Goal: Communication & Community: Answer question/provide support

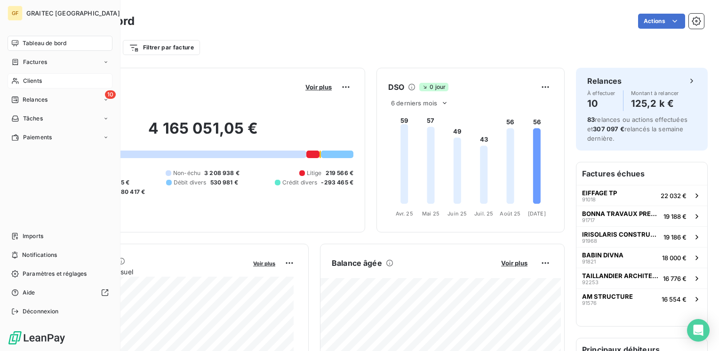
click at [31, 81] on span "Clients" at bounding box center [32, 81] width 19 height 8
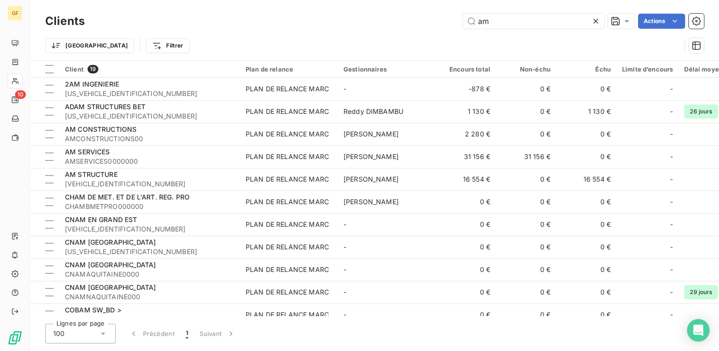
drag, startPoint x: 522, startPoint y: 24, endPoint x: 399, endPoint y: 41, distance: 124.0
click at [399, 41] on div "Clients am Actions Trier Filtrer" at bounding box center [374, 35] width 658 height 49
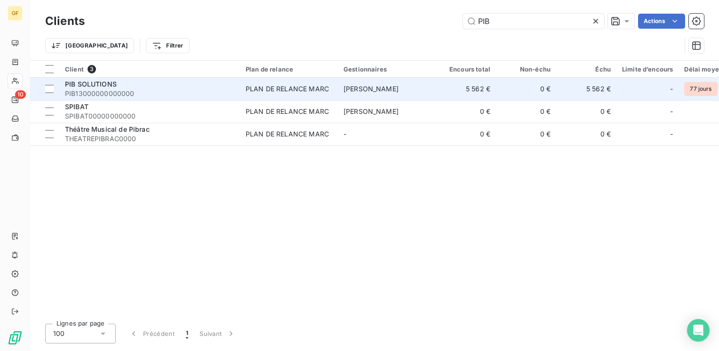
type input "PIB"
click at [134, 87] on div "PIB SOLUTIONS" at bounding box center [149, 83] width 169 height 9
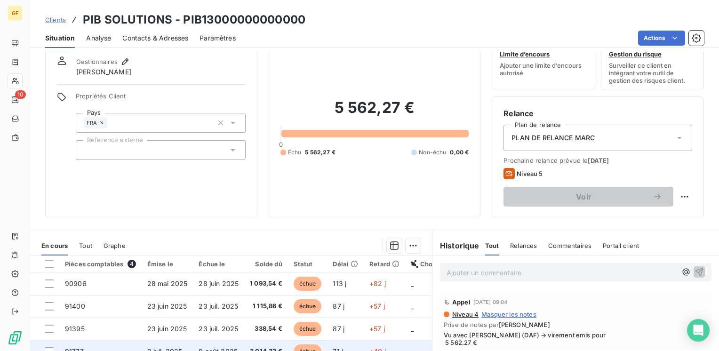
scroll to position [47, 0]
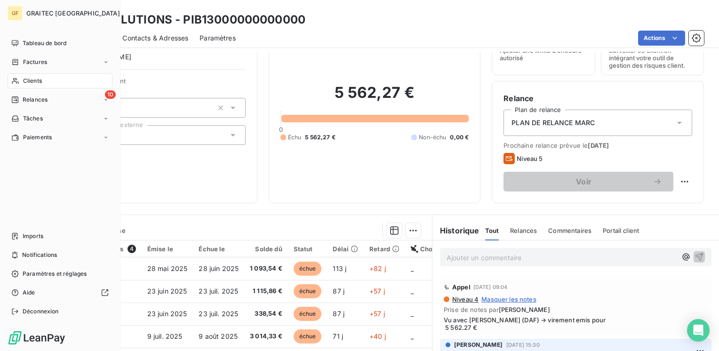
click at [26, 78] on span "Clients" at bounding box center [32, 81] width 19 height 8
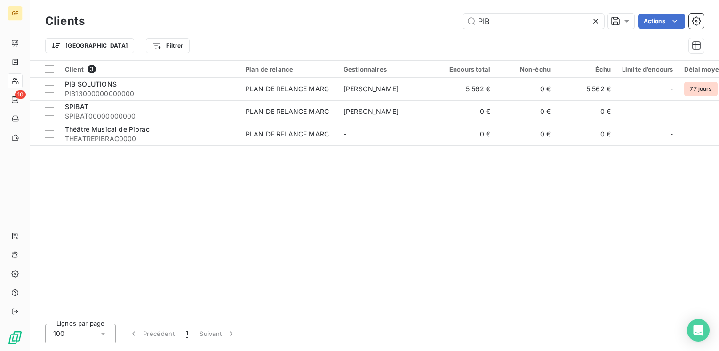
drag, startPoint x: 314, startPoint y: 41, endPoint x: 177, endPoint y: 55, distance: 137.5
click at [177, 55] on div "Clients PIB Actions Trier Filtrer" at bounding box center [374, 35] width 658 height 49
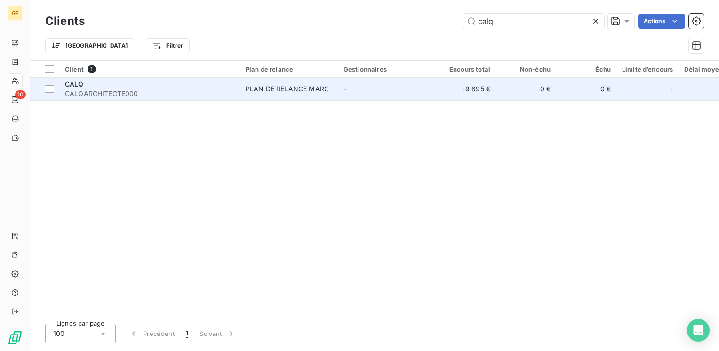
type input "calq"
click at [94, 93] on span "CALQARCHITECTE000" at bounding box center [149, 93] width 169 height 9
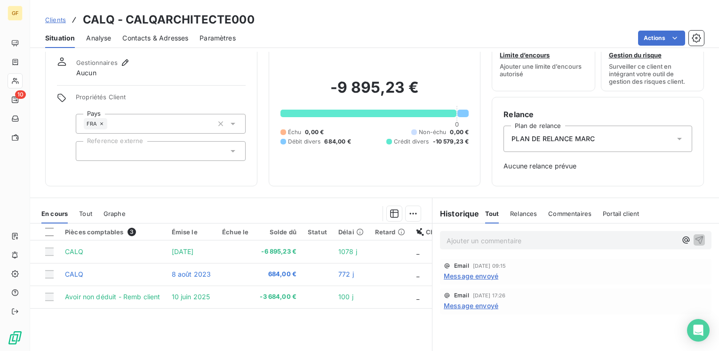
scroll to position [47, 0]
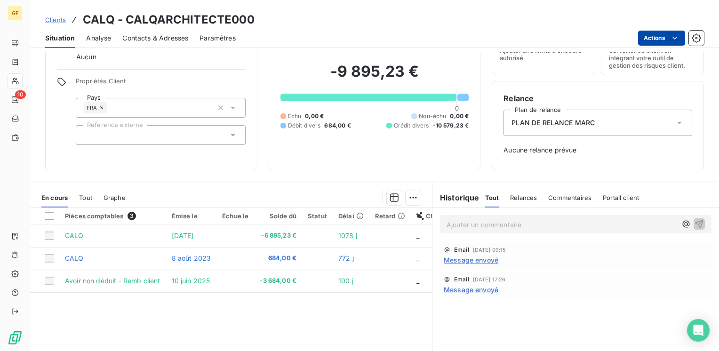
click at [665, 37] on html "GF 10 Clients CALQ - CALQARCHITECTE000 Situation Analyse Contacts & Adresses Pa…" at bounding box center [359, 175] width 719 height 351
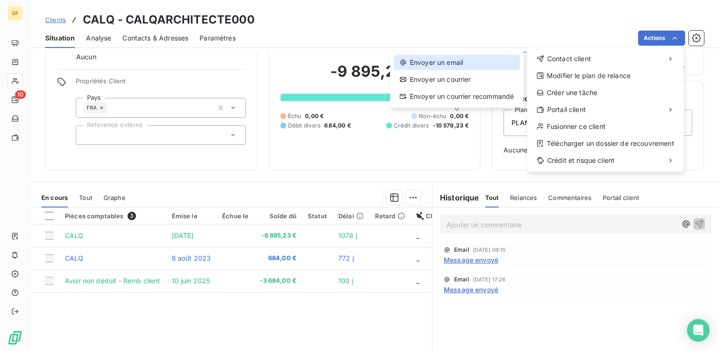
click at [468, 58] on div "Envoyer un email" at bounding box center [457, 62] width 126 height 15
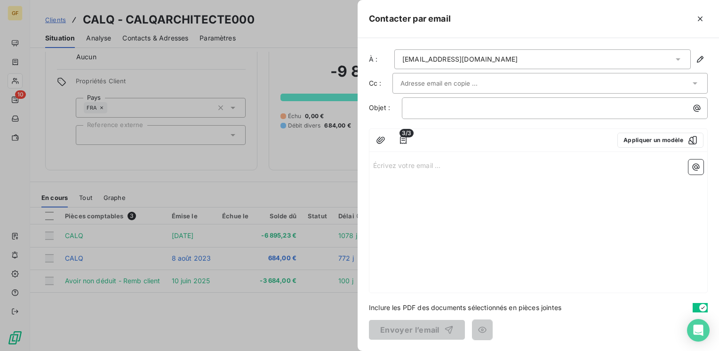
click at [450, 79] on input "text" at bounding box center [450, 83] width 101 height 14
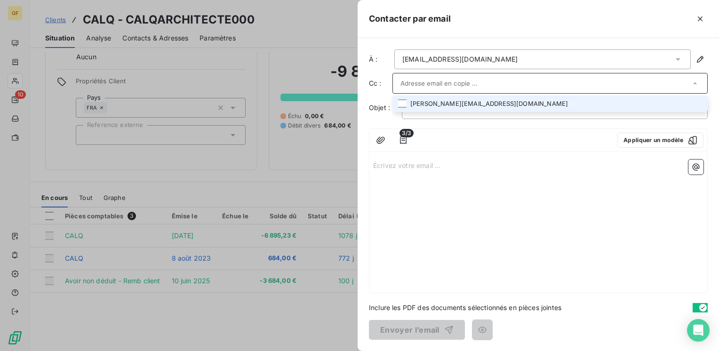
click at [444, 103] on li "[PERSON_NAME][EMAIL_ADDRESS][DOMAIN_NAME]" at bounding box center [549, 103] width 315 height 16
click at [445, 103] on li "[PERSON_NAME][EMAIL_ADDRESS][DOMAIN_NAME]" at bounding box center [549, 104] width 315 height 16
click at [498, 99] on li "[PERSON_NAME][EMAIL_ADDRESS][DOMAIN_NAME]" at bounding box center [549, 103] width 315 height 16
drag, startPoint x: 453, startPoint y: 105, endPoint x: 487, endPoint y: 97, distance: 34.7
click at [453, 105] on li "[PERSON_NAME][EMAIL_ADDRESS][DOMAIN_NAME]" at bounding box center [549, 104] width 315 height 16
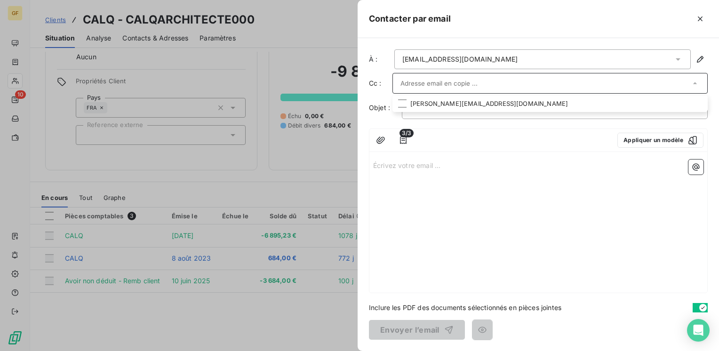
click at [500, 85] on input "text" at bounding box center [545, 83] width 290 height 14
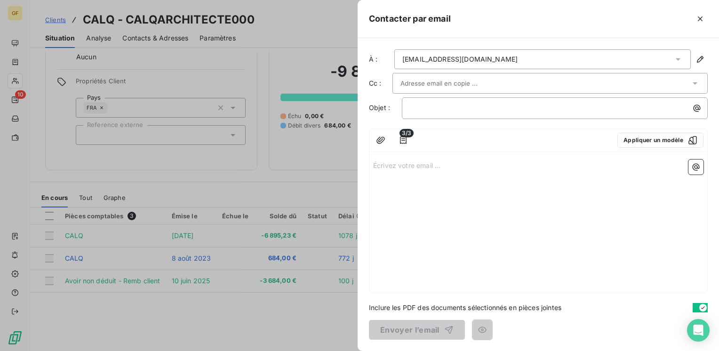
click at [445, 87] on input "text" at bounding box center [450, 83] width 101 height 14
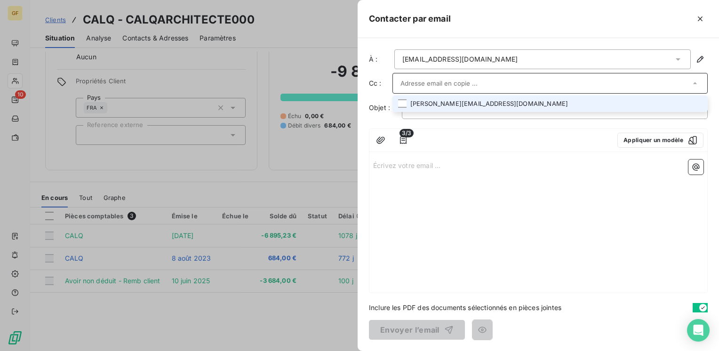
click at [433, 107] on li "[PERSON_NAME][EMAIL_ADDRESS][DOMAIN_NAME]" at bounding box center [549, 103] width 315 height 16
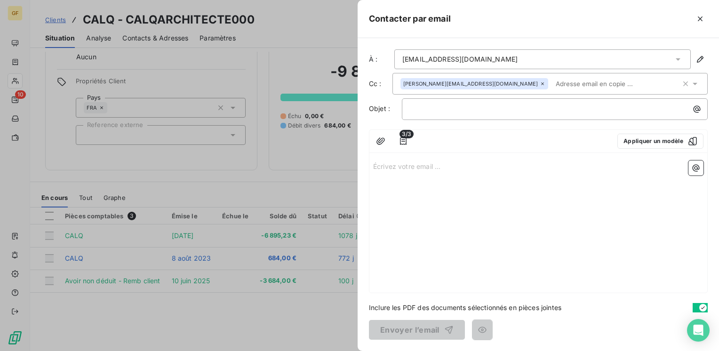
click at [437, 116] on div "﻿" at bounding box center [555, 109] width 306 height 22
click at [433, 109] on p "﻿" at bounding box center [557, 108] width 294 height 11
click at [636, 135] on button "Appliquer un modèle" at bounding box center [660, 141] width 86 height 15
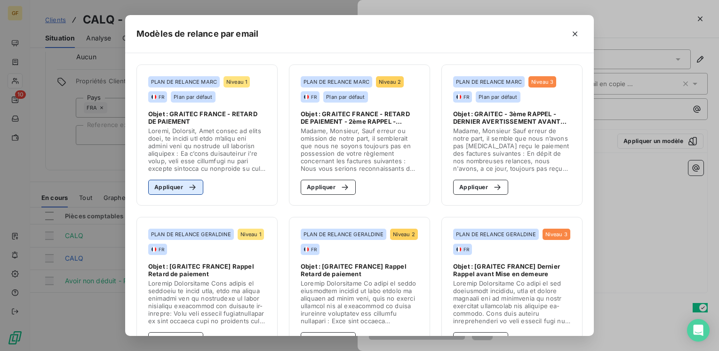
click at [177, 180] on button "Appliquer" at bounding box center [175, 187] width 55 height 15
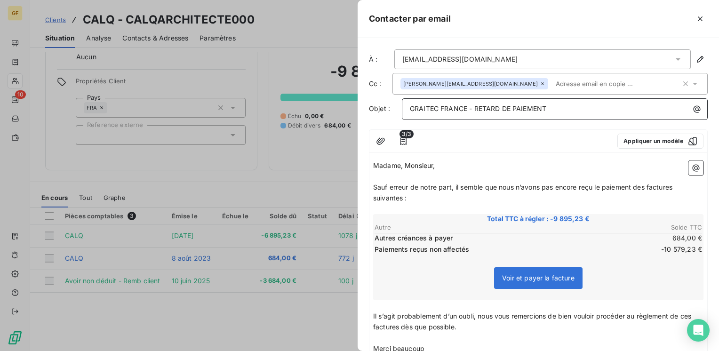
drag, startPoint x: 474, startPoint y: 105, endPoint x: 625, endPoint y: 104, distance: 150.0
click at [625, 104] on p "GRAITEC FRANCE - RETARD DE PAIEMENT" at bounding box center [557, 108] width 294 height 11
click at [455, 184] on span "Sauf erreur de notre part, il semble que nous n’avons pas encore reçu le paieme…" at bounding box center [523, 192] width 301 height 19
click at [456, 183] on span "Sauf erreur de notre part, VOTREil semble que nous n’avons pas encore reçu le p…" at bounding box center [535, 192] width 324 height 19
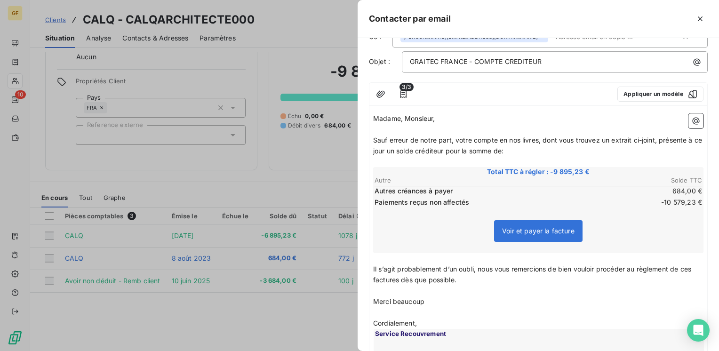
click at [373, 266] on span "Il s’agit probablement d’un oubli, nous vous remercions de bien vouloir procéde…" at bounding box center [533, 274] width 320 height 19
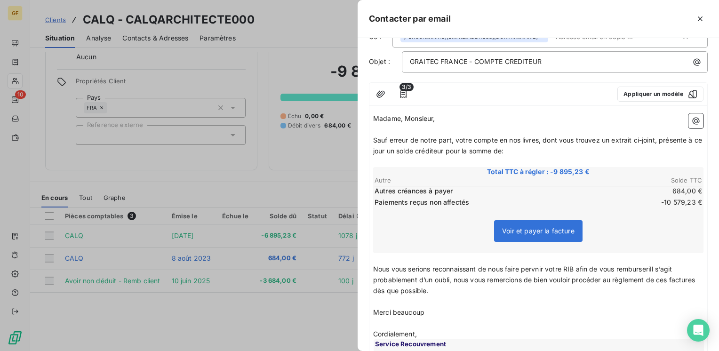
click at [636, 267] on span "Nous vous serions reconnaissant de nous faire pervnir votre RIB afin de vous re…" at bounding box center [535, 280] width 324 height 30
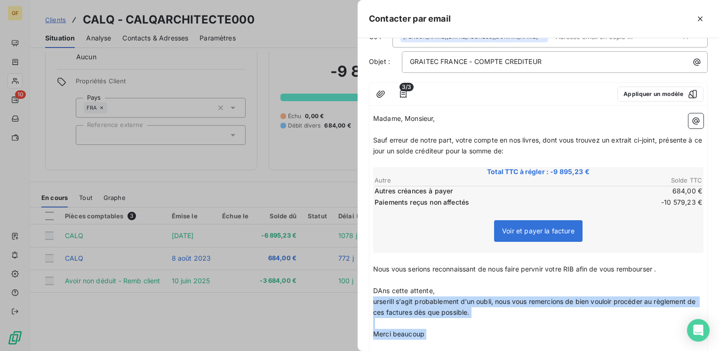
drag, startPoint x: 440, startPoint y: 339, endPoint x: 371, endPoint y: 304, distance: 77.8
click at [371, 304] on div "Madame, Monsieur, ﻿ Sauf erreur de notre part, votre compte en nos livres, dont…" at bounding box center [538, 286] width 338 height 352
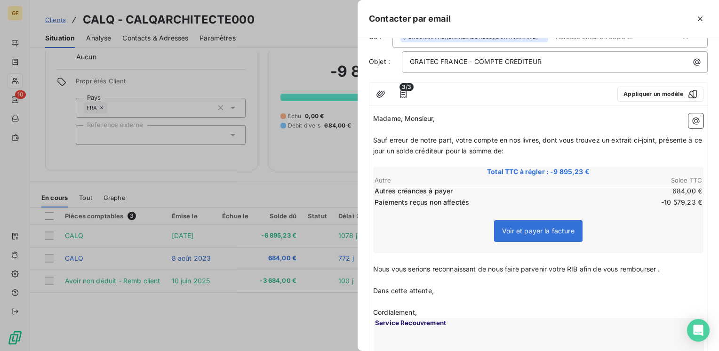
scroll to position [0, 0]
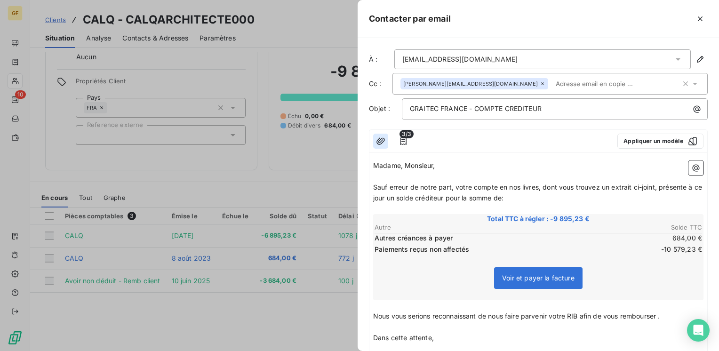
click at [383, 140] on icon "button" at bounding box center [380, 140] width 9 height 9
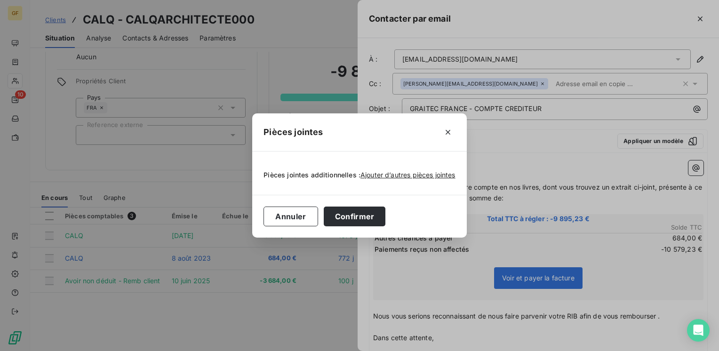
click at [378, 170] on div "Pièces jointes additionnelles : Ajouter d’autres pièces jointes" at bounding box center [358, 173] width 191 height 21
click at [378, 174] on span "Ajouter d’autres pièces jointes" at bounding box center [407, 175] width 95 height 8
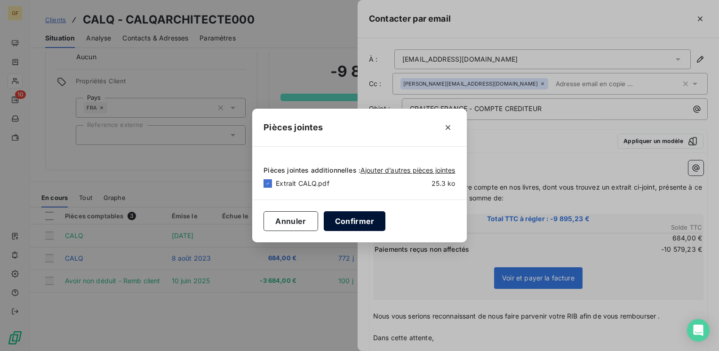
click at [344, 221] on button "Confirmer" at bounding box center [355, 221] width 62 height 20
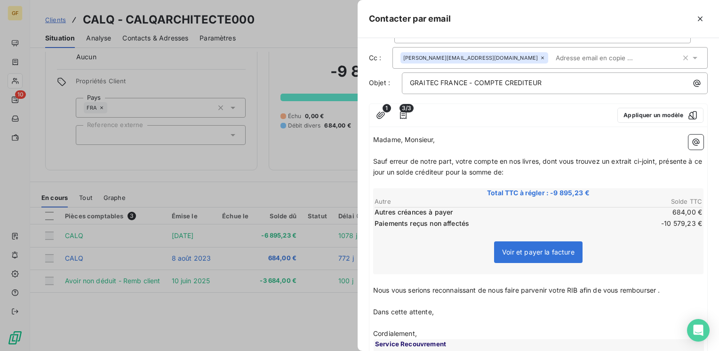
scroll to position [47, 0]
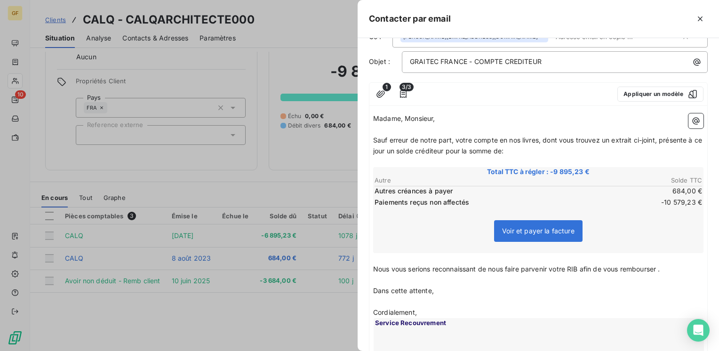
click at [667, 267] on p "Nous vous serions reconnaissant de nous faire parvenir votre RIB afin de vous r…" at bounding box center [538, 269] width 330 height 11
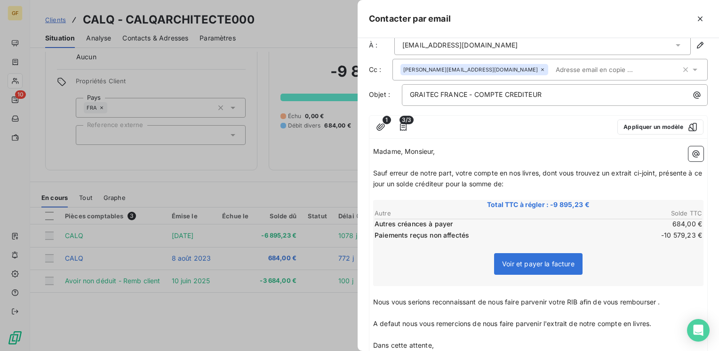
scroll to position [0, 0]
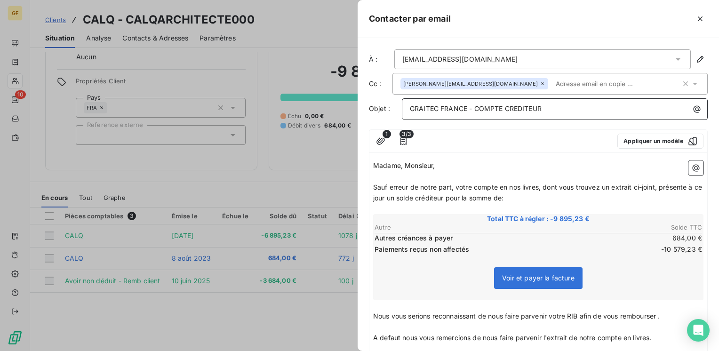
click at [566, 107] on p "GRAITEC FRANCE - COMPTE CREDITEUR" at bounding box center [557, 108] width 294 height 11
click at [564, 108] on span "GRAITEC FRANCE - COMPTE CREDITEUR - URGNET" at bounding box center [493, 108] width 166 height 8
click at [381, 142] on icon "button" at bounding box center [380, 140] width 8 height 7
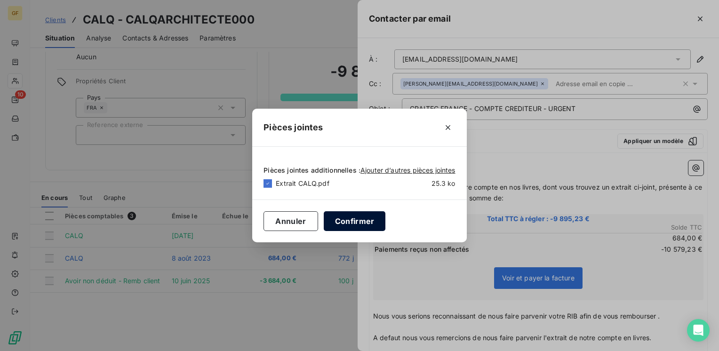
click at [335, 219] on button "Confirmer" at bounding box center [355, 221] width 62 height 20
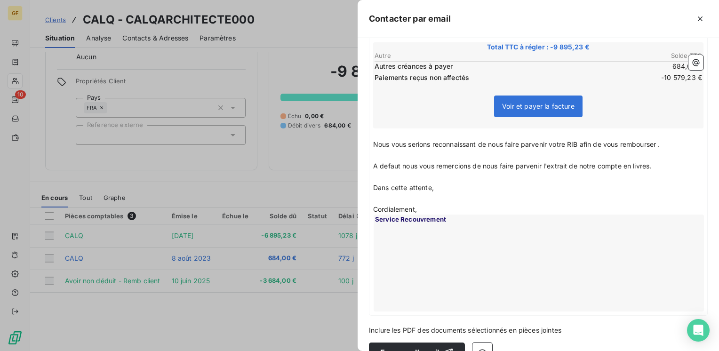
scroll to position [194, 0]
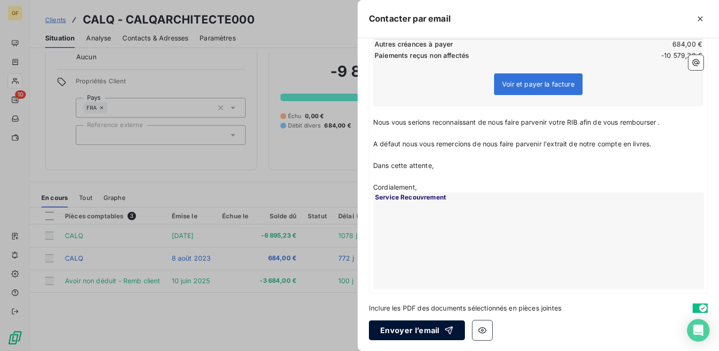
click at [419, 330] on button "Envoyer l’email" at bounding box center [417, 330] width 96 height 20
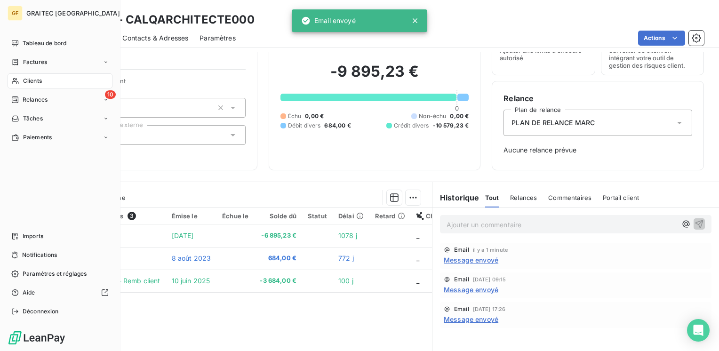
click at [30, 83] on span "Clients" at bounding box center [32, 81] width 19 height 8
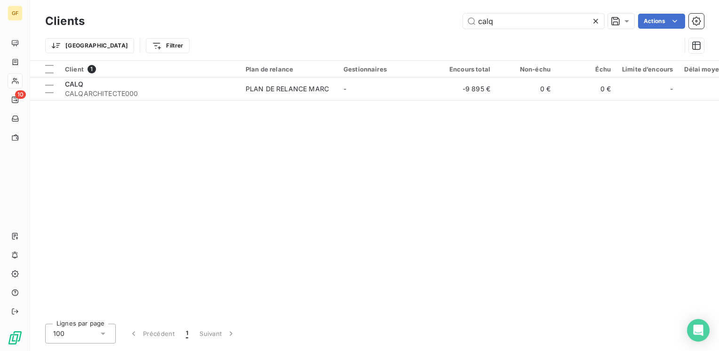
drag, startPoint x: 506, startPoint y: 22, endPoint x: 427, endPoint y: 30, distance: 80.3
click at [427, 30] on div "Clients calq Actions" at bounding box center [374, 21] width 658 height 20
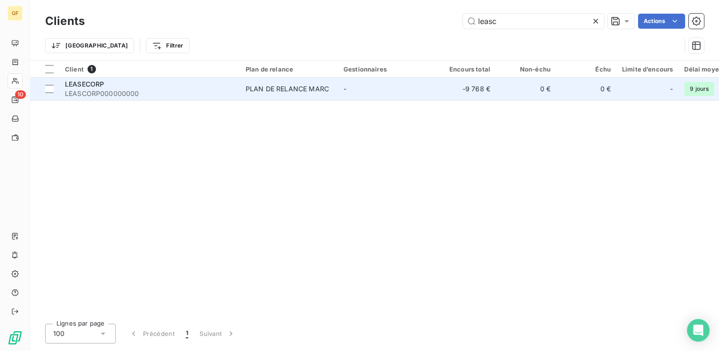
type input "leasc"
click at [271, 90] on div "PLAN DE RELANCE MARC" at bounding box center [286, 88] width 83 height 9
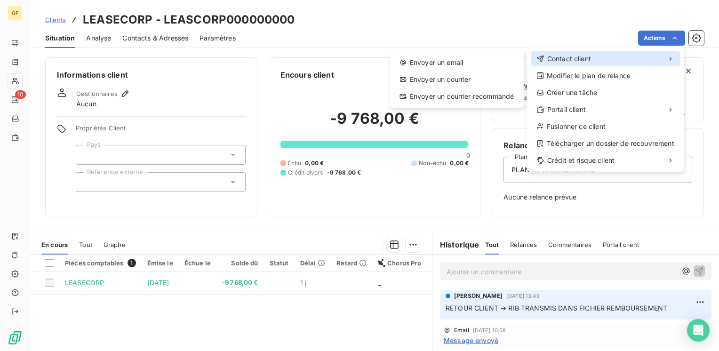
click at [587, 57] on span "Contact client" at bounding box center [569, 58] width 44 height 9
click at [562, 55] on span "Contact client" at bounding box center [569, 58] width 44 height 9
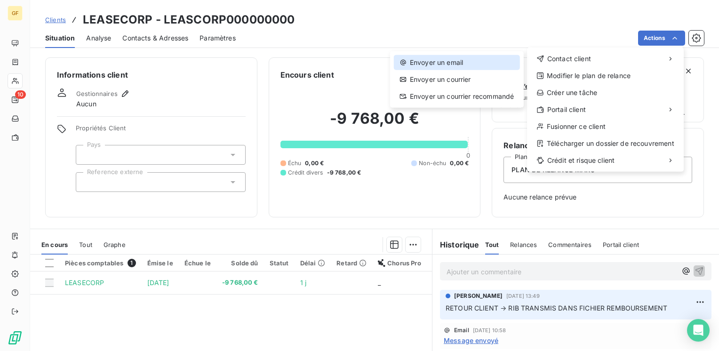
click at [464, 61] on div "Envoyer un email" at bounding box center [457, 62] width 126 height 15
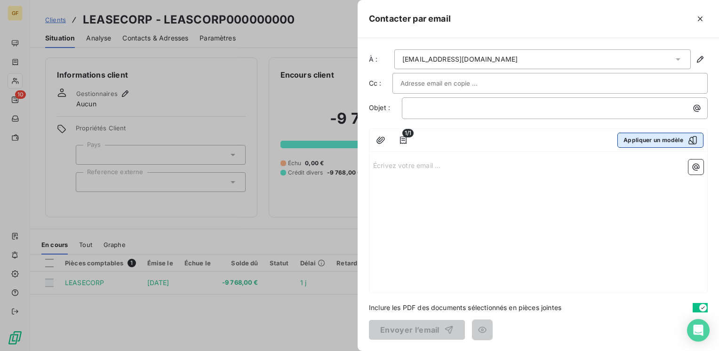
click at [648, 140] on button "Appliquer un modèle" at bounding box center [660, 140] width 86 height 15
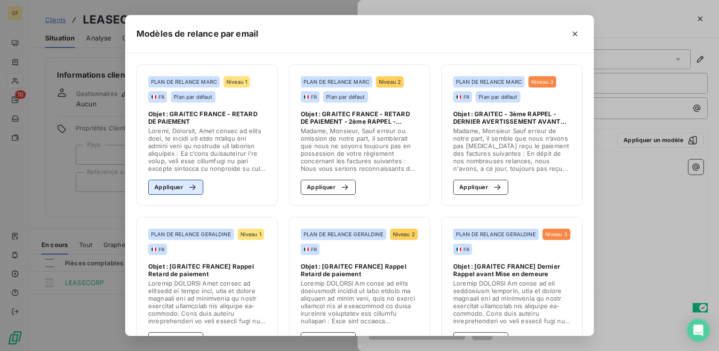
click at [183, 190] on div "button" at bounding box center [190, 186] width 14 height 9
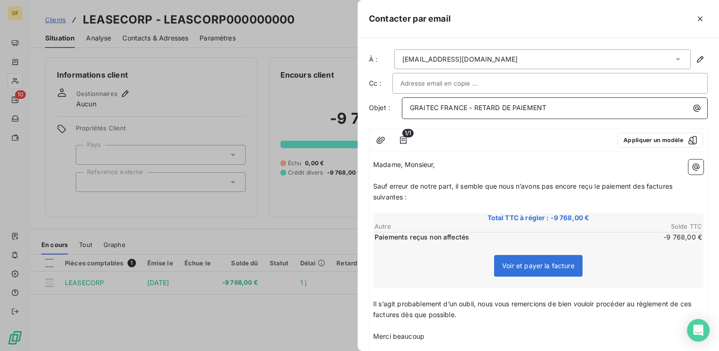
drag, startPoint x: 474, startPoint y: 101, endPoint x: 587, endPoint y: 106, distance: 113.0
click at [587, 106] on div "GRAITEC FRANCE - RETARD DE PAIEMENT" at bounding box center [554, 107] width 299 height 13
click at [456, 185] on span "Sauf erreur de notre part, il semble que nous n’avons pas encore reçu le paieme…" at bounding box center [523, 191] width 301 height 19
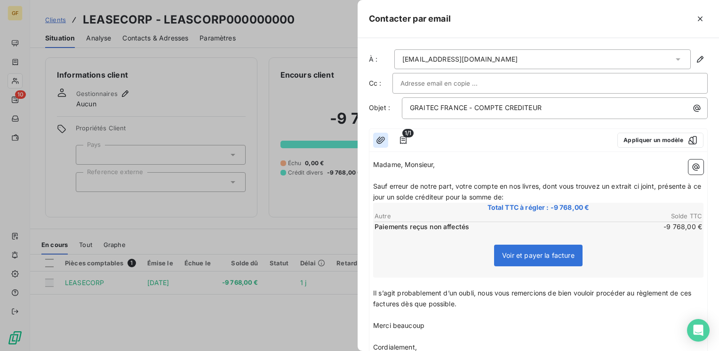
click at [384, 142] on icon "button" at bounding box center [380, 139] width 9 height 9
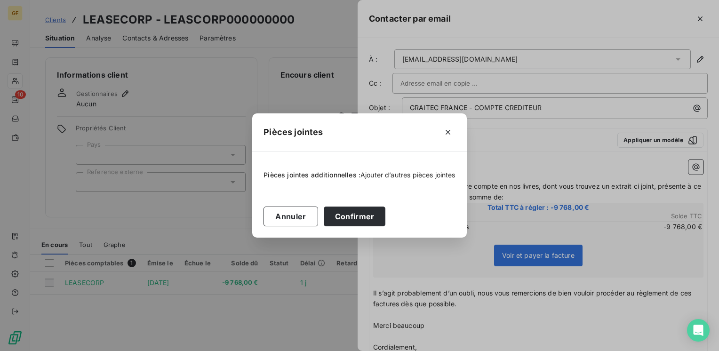
click at [380, 174] on span "Ajouter d’autres pièces jointes" at bounding box center [407, 175] width 95 height 8
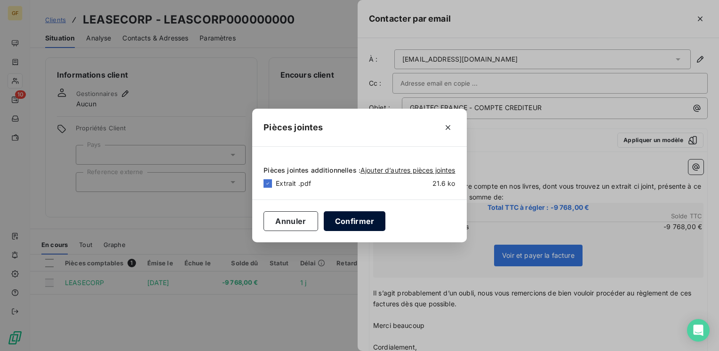
click at [357, 216] on button "Confirmer" at bounding box center [355, 221] width 62 height 20
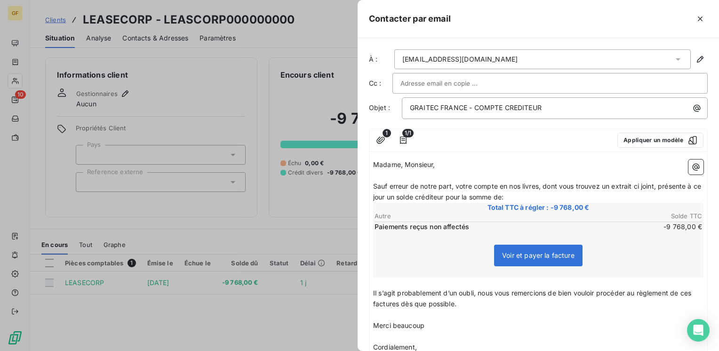
click at [373, 290] on span "Il s’agit probablement d’un oubli, nous vous remercions de bien vouloir procéde…" at bounding box center [533, 298] width 320 height 19
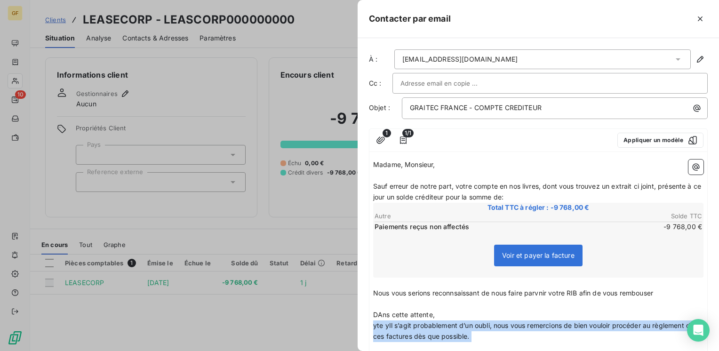
drag, startPoint x: 499, startPoint y: 343, endPoint x: 371, endPoint y: 326, distance: 129.1
click at [371, 326] on div "Madame, Monsieur, ﻿ Sauf erreur de notre part, votre compte en nos livres, dont…" at bounding box center [538, 321] width 338 height 330
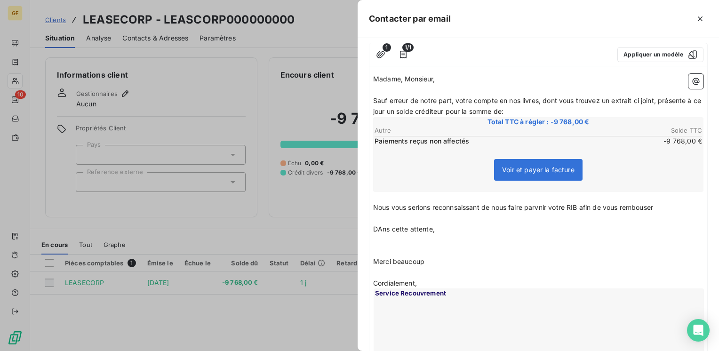
scroll to position [94, 0]
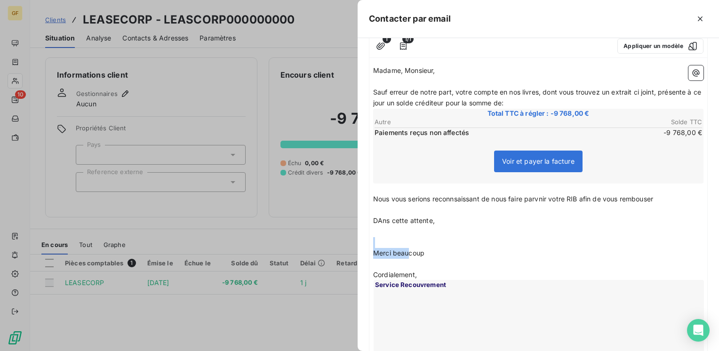
drag, startPoint x: 430, startPoint y: 260, endPoint x: 365, endPoint y: 237, distance: 68.4
click at [365, 237] on div "À : [EMAIL_ADDRESS][DOMAIN_NAME] Cc : Objet : GRAITEC FRANCE - COMPTE CREDITEUR…" at bounding box center [537, 194] width 361 height 313
drag, startPoint x: 403, startPoint y: 237, endPoint x: 357, endPoint y: 238, distance: 45.6
click at [357, 238] on div "À : [EMAIL_ADDRESS][DOMAIN_NAME] Cc : Objet : GRAITEC FRANCE - COMPTE CREDITEUR…" at bounding box center [537, 194] width 361 height 313
click at [538, 197] on span "Nous vous serions reconnaissant de nous faire parvnir votre RIB afin de vous re…" at bounding box center [511, 199] width 277 height 8
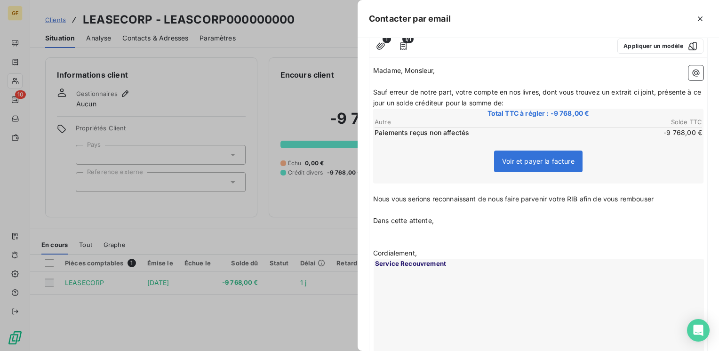
click at [653, 197] on span "Nous vous serions reconnaissant de nous faire parvenir votre RIB afin de vous r…" at bounding box center [513, 199] width 280 height 8
click at [649, 196] on span "Nous vous serions reconnaissant de nous faire parvenir votre RIB afin de vous r…" at bounding box center [513, 199] width 280 height 8
click at [648, 197] on span "Nous vous serions reconnaissant de nous faire parvenir votre RIB afin de vous r…" at bounding box center [513, 199] width 280 height 8
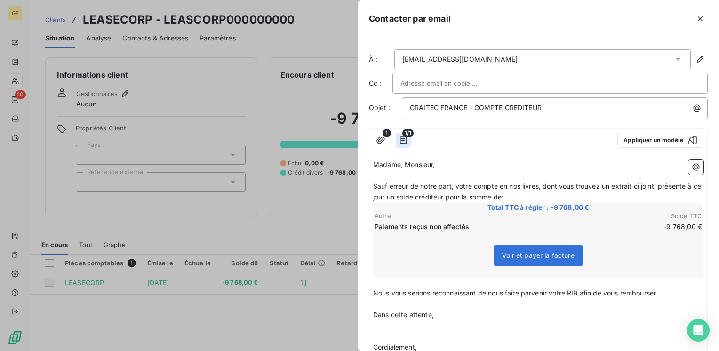
click at [409, 140] on button "button" at bounding box center [402, 140] width 15 height 15
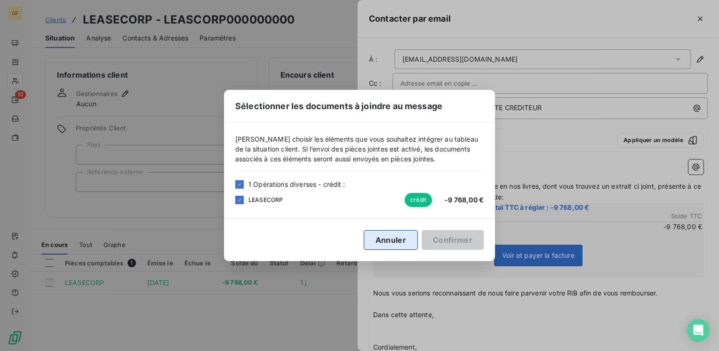
click at [411, 241] on button "Annuler" at bounding box center [391, 240] width 54 height 20
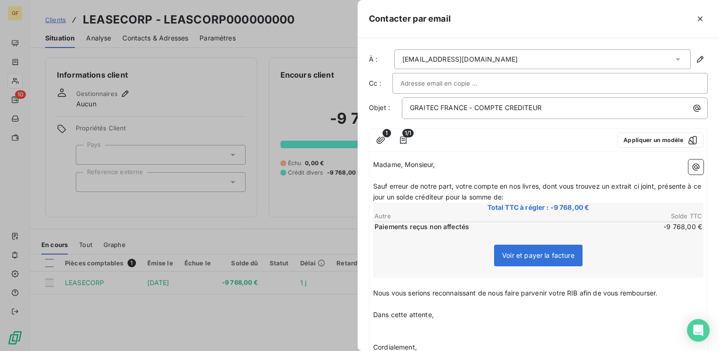
click at [666, 294] on p "Nous vous serions reconnaissant de nous faire parvenir votre RIB afin de vous r…" at bounding box center [538, 293] width 330 height 11
click at [517, 312] on span "A defaut merci de nous informer sur cette postion" at bounding box center [451, 314] width 156 height 8
click at [531, 311] on span "A defaut merci de nous informer sur cette position" at bounding box center [452, 314] width 158 height 8
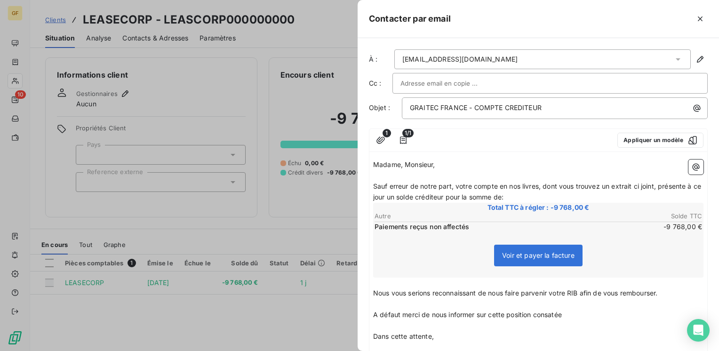
click at [559, 325] on p "﻿" at bounding box center [538, 325] width 330 height 11
click at [528, 198] on p "Sauf erreur de notre part, votre compte en nos livres, dont vous trouvez un ext…" at bounding box center [538, 192] width 330 height 22
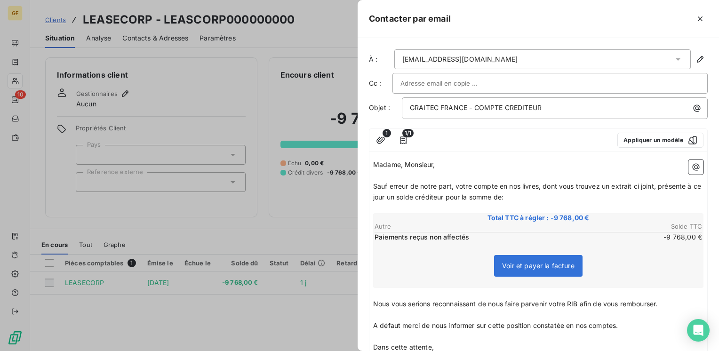
click at [439, 88] on input "text" at bounding box center [450, 83] width 101 height 14
click at [440, 88] on input "text" at bounding box center [549, 83] width 299 height 14
click at [479, 59] on div "[EMAIL_ADDRESS][DOMAIN_NAME]" at bounding box center [542, 59] width 296 height 20
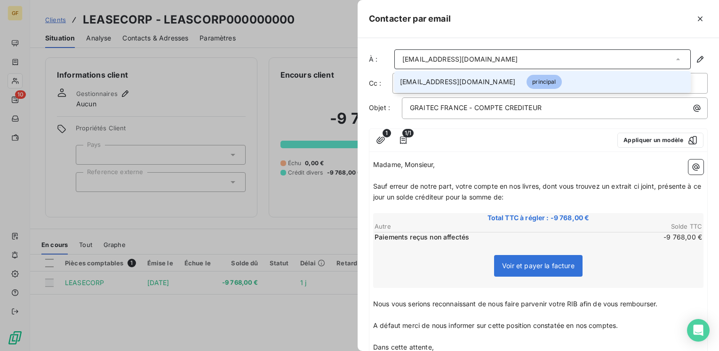
click at [461, 80] on span "[EMAIL_ADDRESS][DOMAIN_NAME]" at bounding box center [457, 81] width 115 height 9
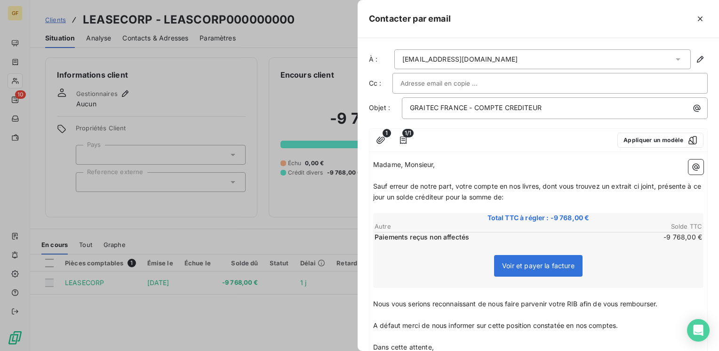
click at [460, 80] on input "text" at bounding box center [450, 83] width 101 height 14
paste input "[EMAIL_ADDRESS][DOMAIN_NAME]"
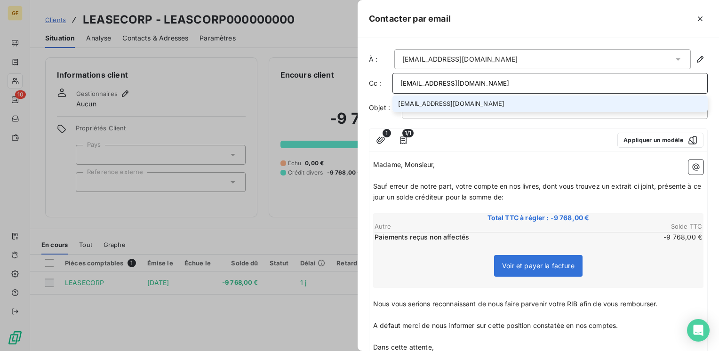
type input "[EMAIL_ADDRESS][DOMAIN_NAME]"
click at [451, 104] on li "[EMAIL_ADDRESS][DOMAIN_NAME]" at bounding box center [549, 103] width 315 height 16
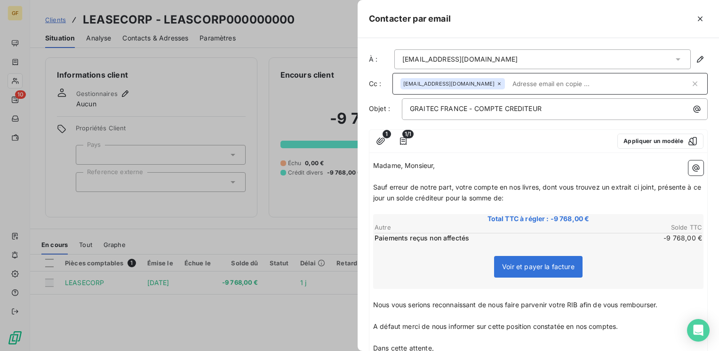
click at [539, 183] on span "Sauf erreur de notre part, votre compte en nos livres, dont vous trouvez un ext…" at bounding box center [538, 192] width 330 height 19
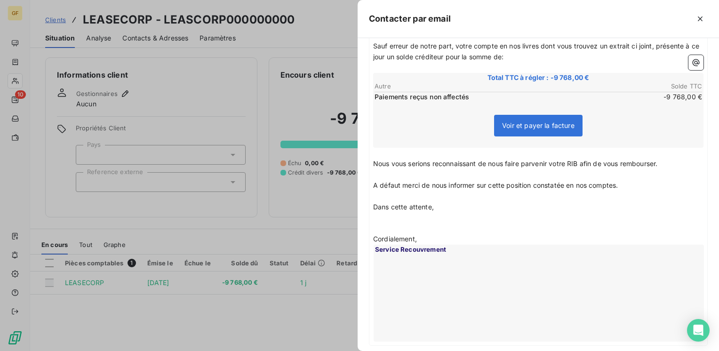
scroll to position [193, 0]
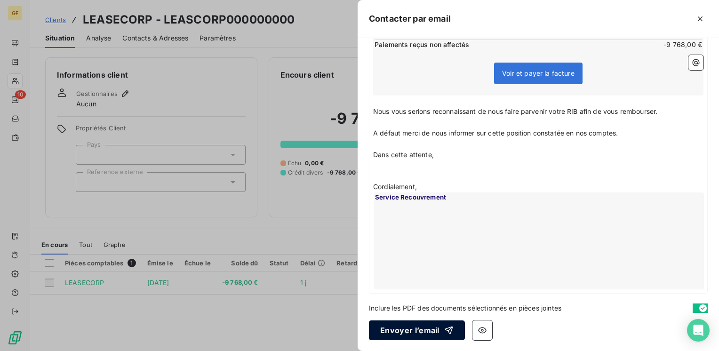
click at [420, 328] on button "Envoyer l’email" at bounding box center [417, 330] width 96 height 20
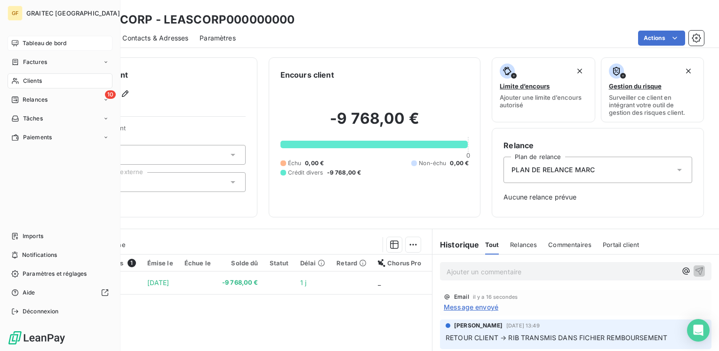
click at [28, 45] on span "Tableau de bord" at bounding box center [45, 43] width 44 height 8
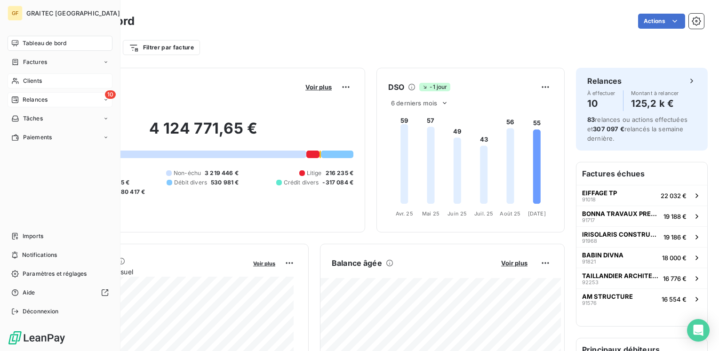
click at [26, 97] on span "Relances" at bounding box center [35, 99] width 25 height 8
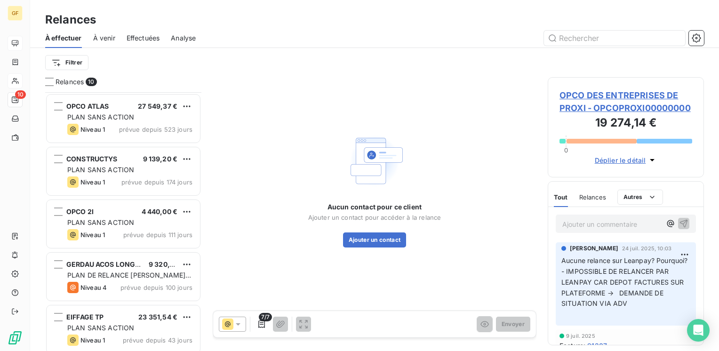
scroll to position [33, 0]
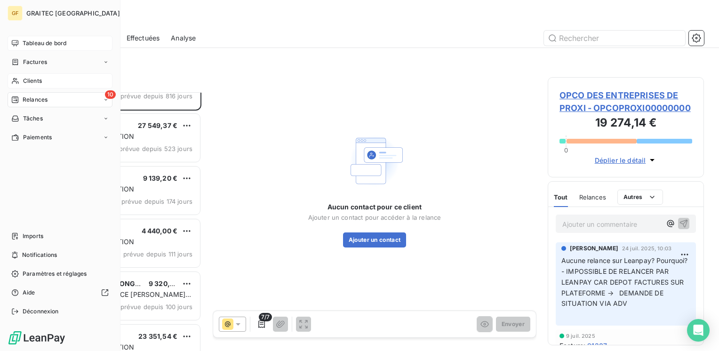
click at [30, 81] on span "Clients" at bounding box center [32, 81] width 19 height 8
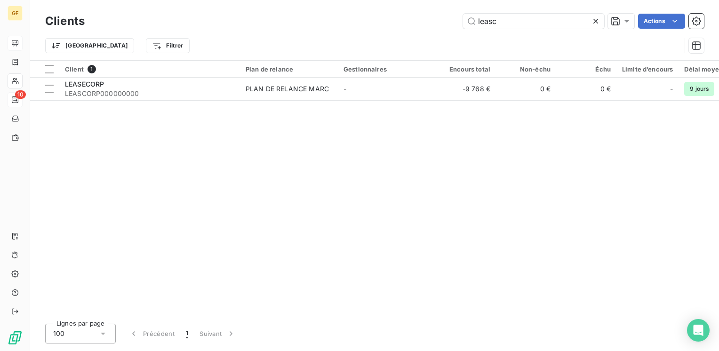
drag, startPoint x: 132, startPoint y: 31, endPoint x: 112, endPoint y: 35, distance: 20.1
click at [108, 32] on div "Clients leasc Actions Trier Filtrer" at bounding box center [374, 35] width 658 height 49
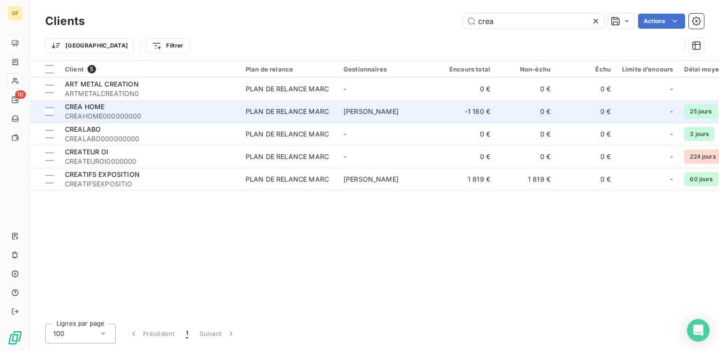
type input "crea"
click at [143, 104] on div "CREA HOME" at bounding box center [149, 106] width 169 height 9
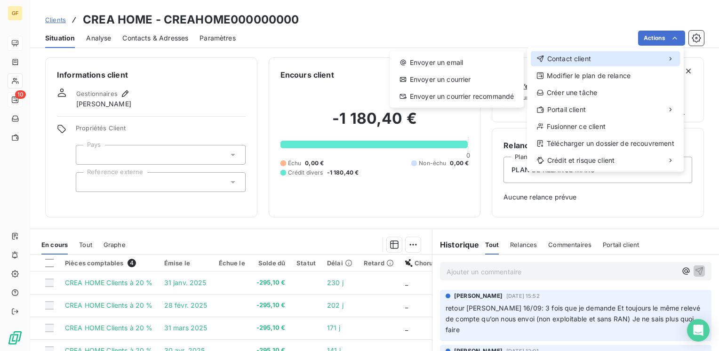
drag, startPoint x: 659, startPoint y: 59, endPoint x: 542, endPoint y: 54, distance: 116.8
click at [636, 59] on div "Contact client" at bounding box center [604, 58] width 149 height 15
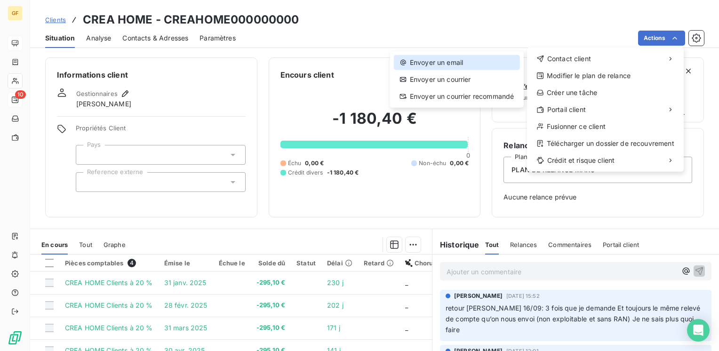
click at [446, 57] on div "Envoyer un email" at bounding box center [457, 62] width 126 height 15
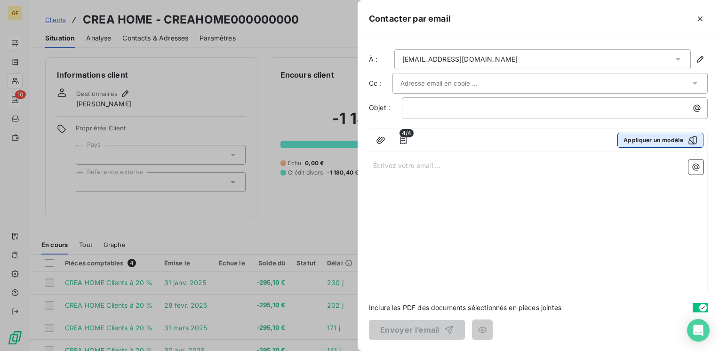
click at [655, 142] on button "Appliquer un modèle" at bounding box center [660, 140] width 86 height 15
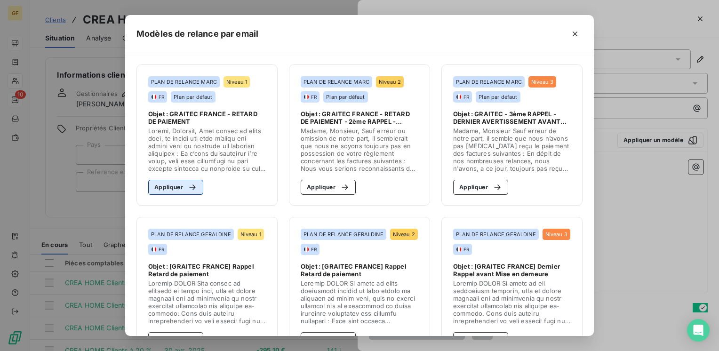
click at [188, 183] on icon "button" at bounding box center [192, 186] width 9 height 9
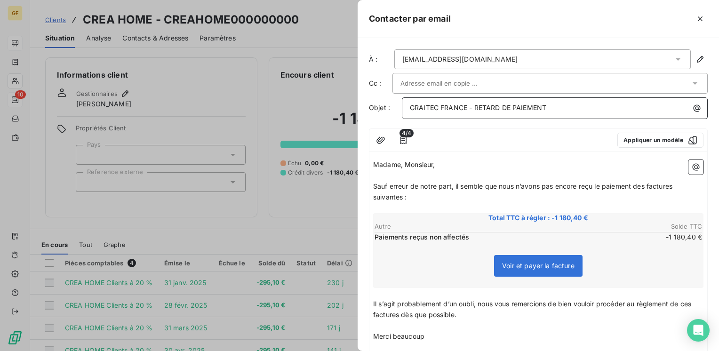
drag, startPoint x: 474, startPoint y: 103, endPoint x: 590, endPoint y: 106, distance: 116.2
click at [590, 106] on p "GRAITEC FRANCE - RETARD DE PAIEMENT" at bounding box center [557, 108] width 294 height 11
click at [522, 76] on div at bounding box center [545, 83] width 290 height 14
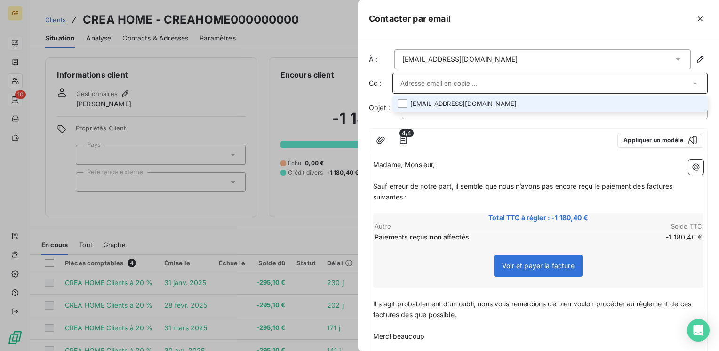
click at [497, 99] on li "[EMAIL_ADDRESS][DOMAIN_NAME]" at bounding box center [549, 103] width 315 height 16
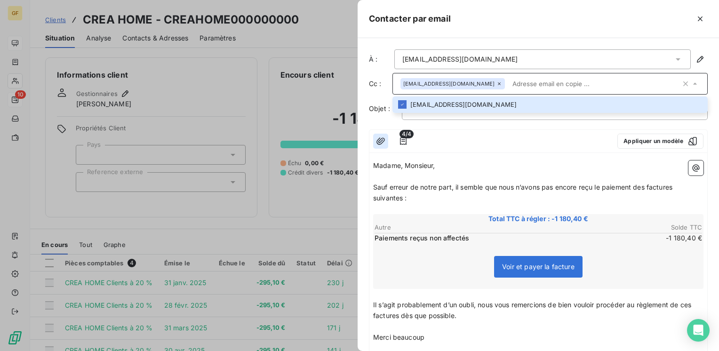
click at [382, 138] on icon "button" at bounding box center [380, 140] width 9 height 9
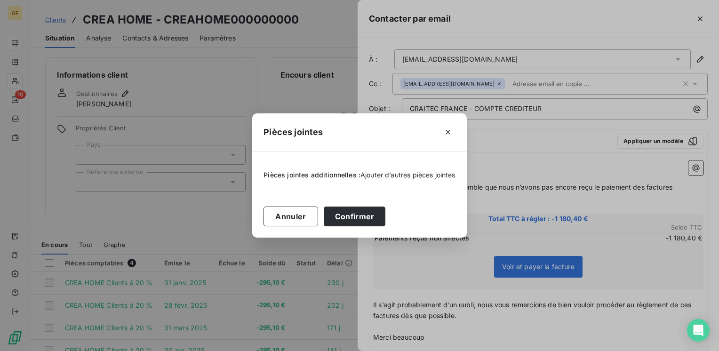
click at [370, 173] on span "Ajouter d’autres pièces jointes" at bounding box center [407, 175] width 95 height 8
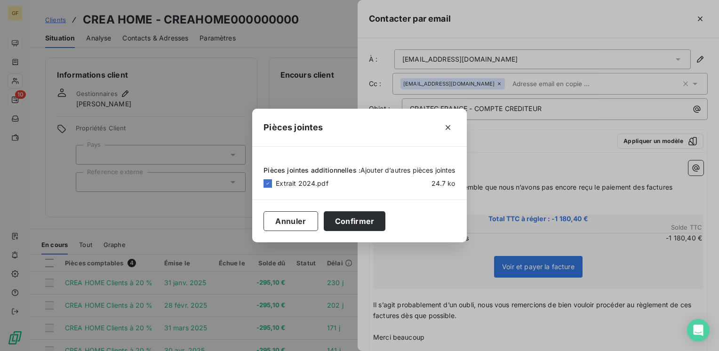
click at [393, 174] on span "Ajouter d’autres pièces jointes" at bounding box center [407, 170] width 95 height 8
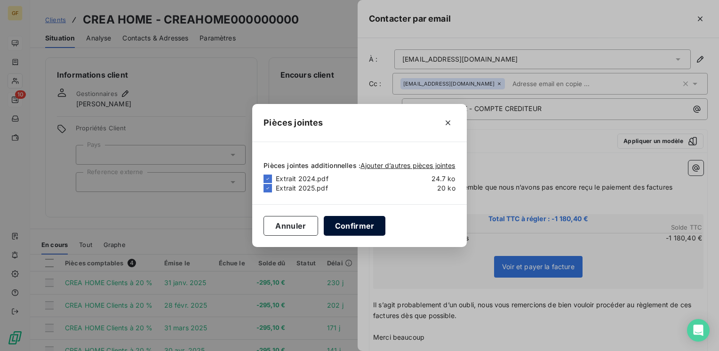
click at [338, 221] on button "Confirmer" at bounding box center [355, 226] width 62 height 20
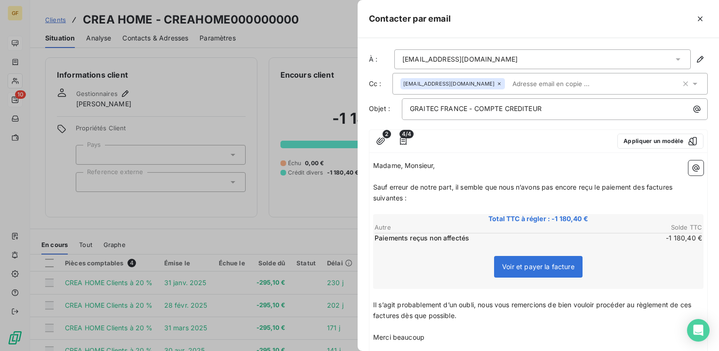
click at [455, 185] on span "Sauf erreur de notre part, il semble que nous n’avons pas encore reçu le paieme…" at bounding box center [523, 192] width 301 height 19
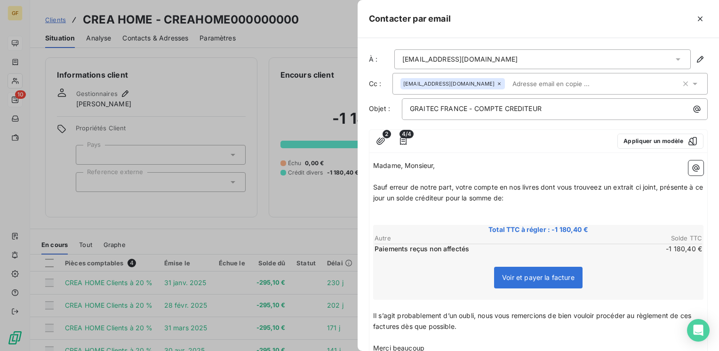
click at [373, 314] on span "Il s’agit probablement d’un oubli, nous vous remercions de bien vouloir procéde…" at bounding box center [533, 320] width 320 height 19
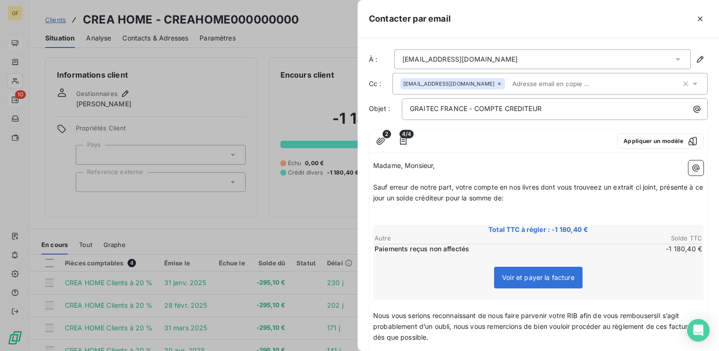
click at [647, 312] on span "Nous vous serions reconnaissant de nous faire parvenir votre RIB afin de vous r…" at bounding box center [535, 326] width 324 height 30
click at [655, 313] on span "Nous vous serions reconnaissant de nous faire parvenir votre RIB afin de vous r…" at bounding box center [535, 326] width 324 height 30
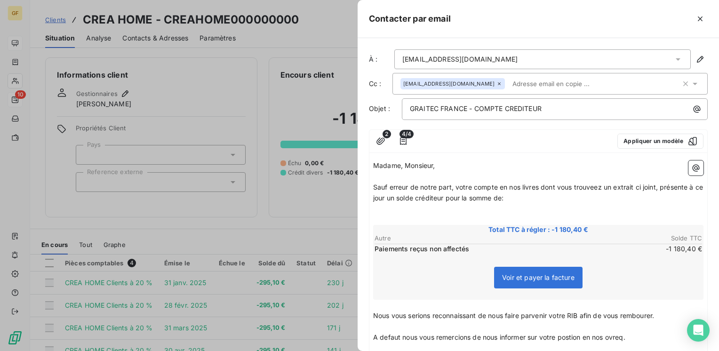
scroll to position [141, 0]
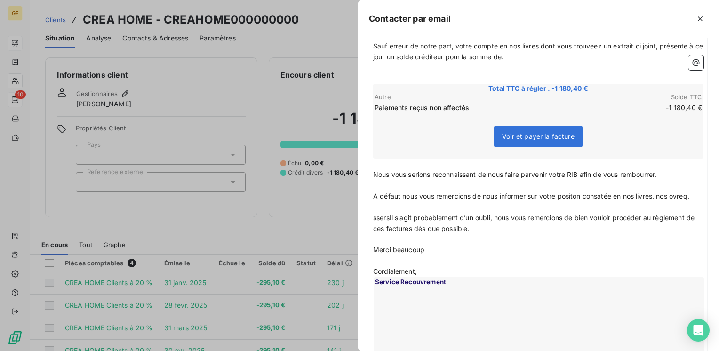
click at [649, 172] on span "Nous vous serions reconnaissant de nous faire parvenir votre RIB afin de vous r…" at bounding box center [514, 174] width 283 height 8
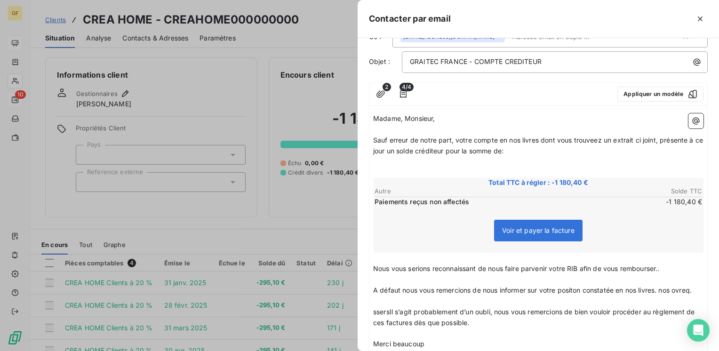
scroll to position [94, 0]
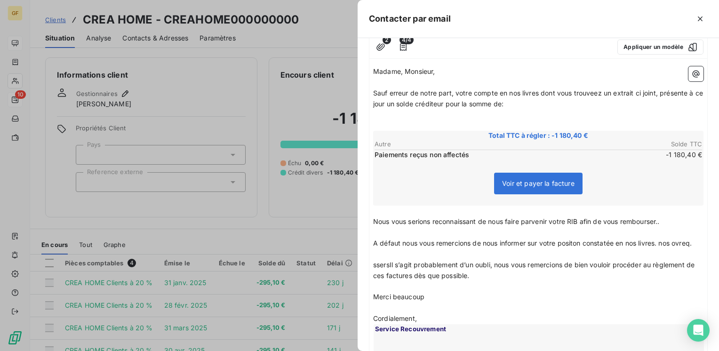
click at [663, 243] on span "A défaut nous vous remercions de nous informer sur votre positon constatée en n…" at bounding box center [532, 243] width 318 height 8
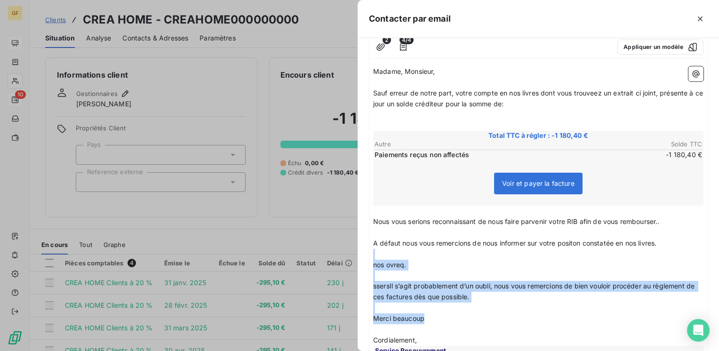
drag, startPoint x: 444, startPoint y: 319, endPoint x: 367, endPoint y: 257, distance: 99.4
click at [367, 257] on div "À : [EMAIL_ADDRESS][DOMAIN_NAME] Cc : [EMAIL_ADDRESS][DOMAIN_NAME] Objet : GRAI…" at bounding box center [537, 194] width 361 height 313
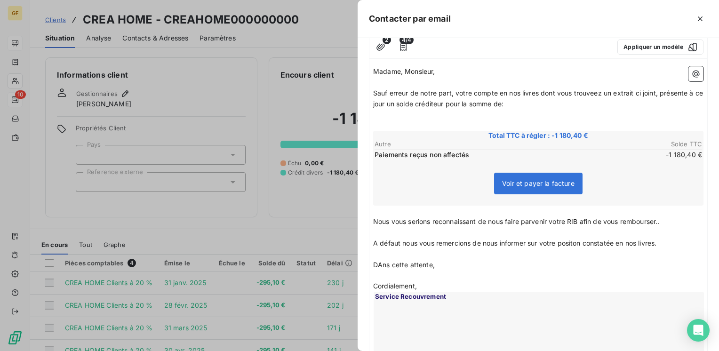
click at [659, 219] on span "Nous vous serions reconnaissant de nous faire parvenir votre RIB afin de vous r…" at bounding box center [516, 221] width 286 height 8
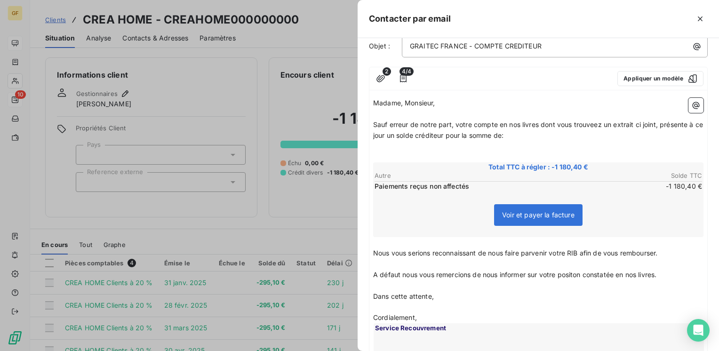
scroll to position [47, 0]
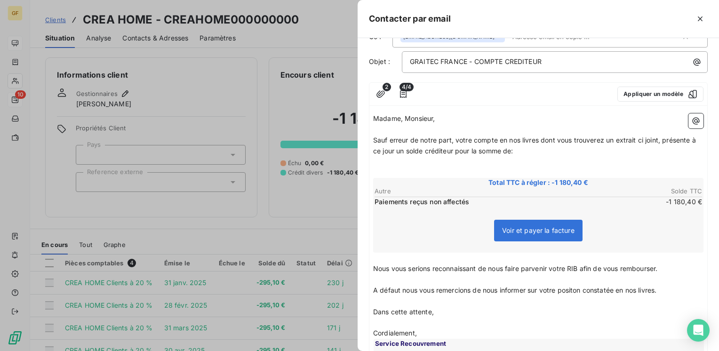
click at [640, 138] on span "Sauf erreur de notre part, votre compte en nos livres dont vous trouverez un ex…" at bounding box center [535, 145] width 324 height 19
click at [541, 138] on span "Sauf erreur de notre part, votre compte en nos livres dont vous trouverez un ex…" at bounding box center [527, 145] width 308 height 19
click at [540, 138] on span "Sauf erreur de notre part, votre compte en nos livres dont vous trouverez un ex…" at bounding box center [527, 145] width 308 height 19
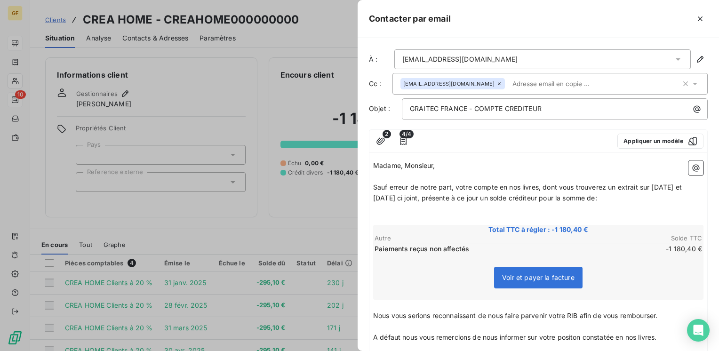
scroll to position [193, 0]
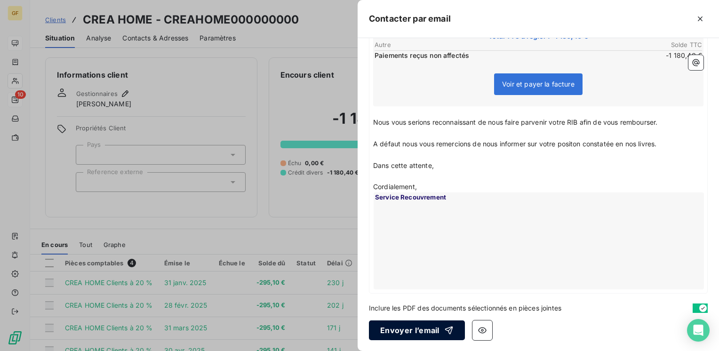
click at [420, 328] on button "Envoyer l’email" at bounding box center [417, 330] width 96 height 20
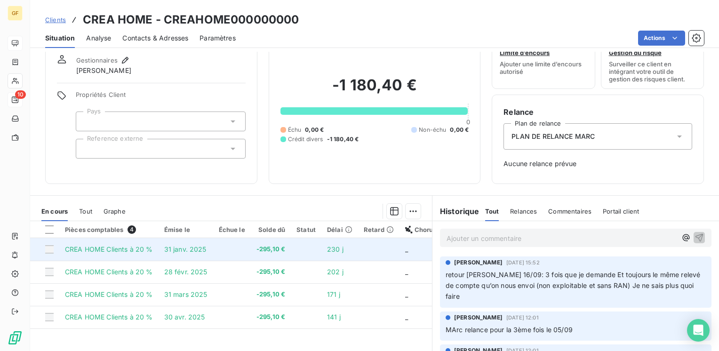
scroll to position [47, 0]
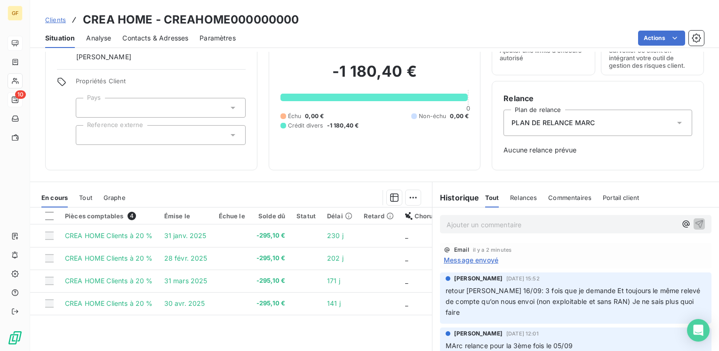
click at [460, 258] on span "Message envoyé" at bounding box center [470, 260] width 55 height 10
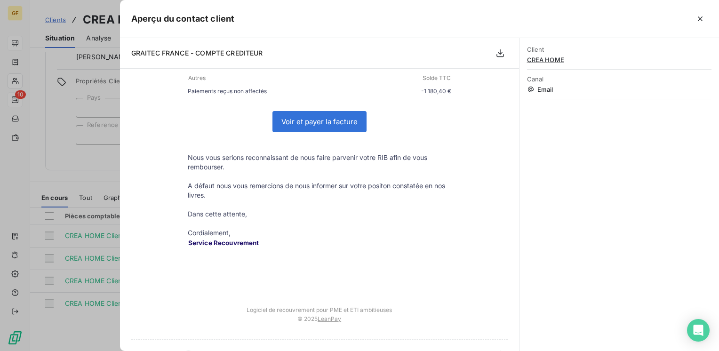
scroll to position [0, 0]
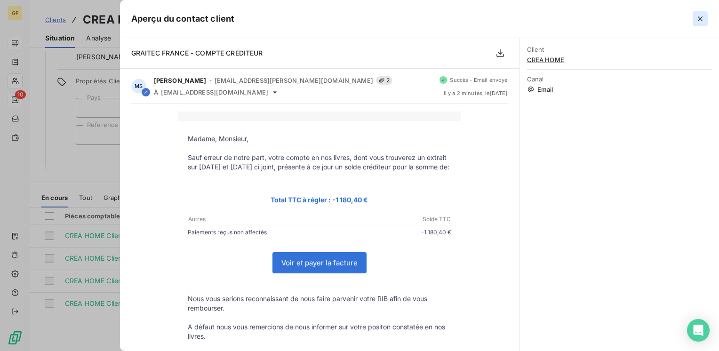
click at [698, 14] on icon "button" at bounding box center [699, 18] width 9 height 9
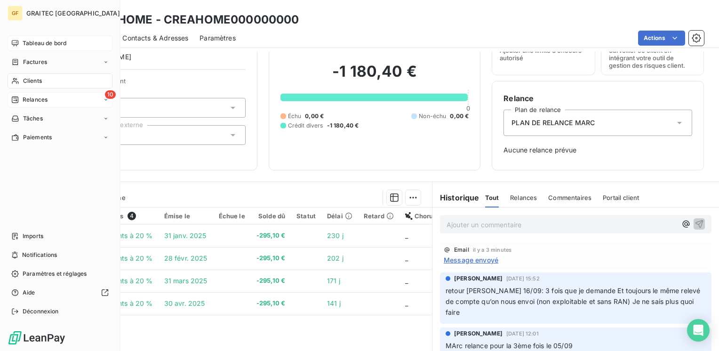
click at [24, 44] on span "Tableau de bord" at bounding box center [45, 43] width 44 height 8
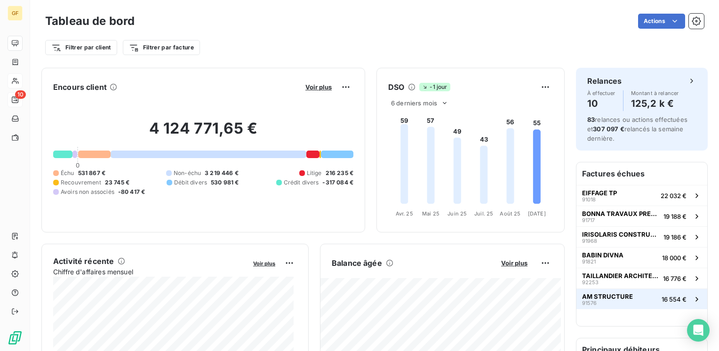
click at [607, 291] on button "AM STRUCTURE 91576 16 554 €" at bounding box center [641, 298] width 131 height 21
